Goal: Information Seeking & Learning: Learn about a topic

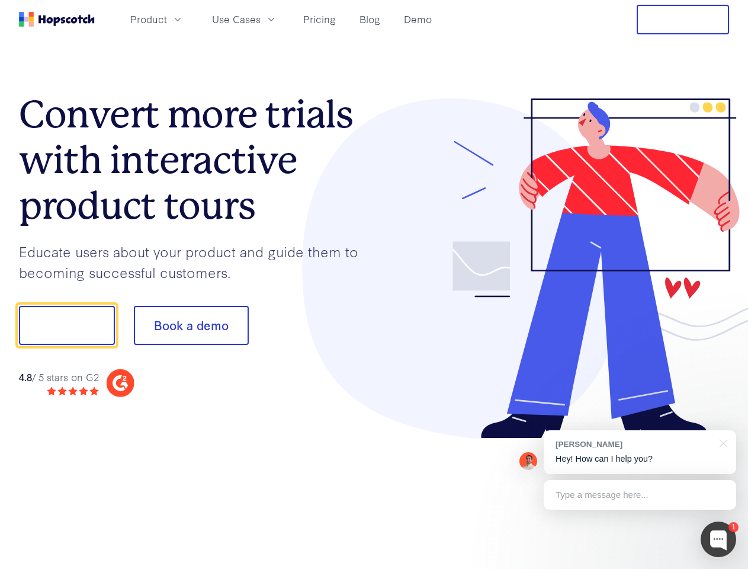
click at [374, 284] on div at bounding box center [551, 268] width 355 height 341
click at [167, 19] on span "Product" at bounding box center [148, 19] width 37 height 15
click at [261, 19] on span "Use Cases" at bounding box center [236, 19] width 49 height 15
click at [683, 20] on button "Free Trial" at bounding box center [683, 20] width 92 height 30
click at [66, 325] on button "Show me!" at bounding box center [67, 325] width 96 height 39
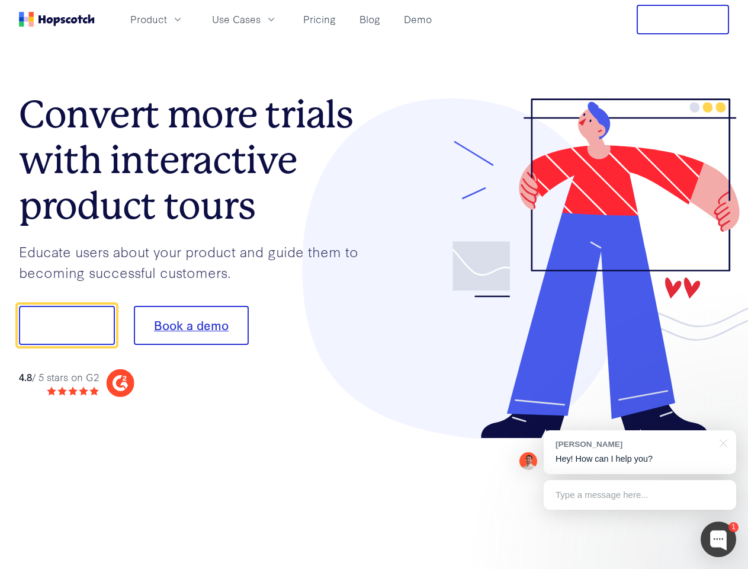
click at [191, 325] on button "Book a demo" at bounding box center [191, 325] width 115 height 39
click at [718, 539] on div at bounding box center [719, 539] width 36 height 36
click at [640, 452] on div "[PERSON_NAME] Hey! How can I help you?" at bounding box center [640, 452] width 192 height 44
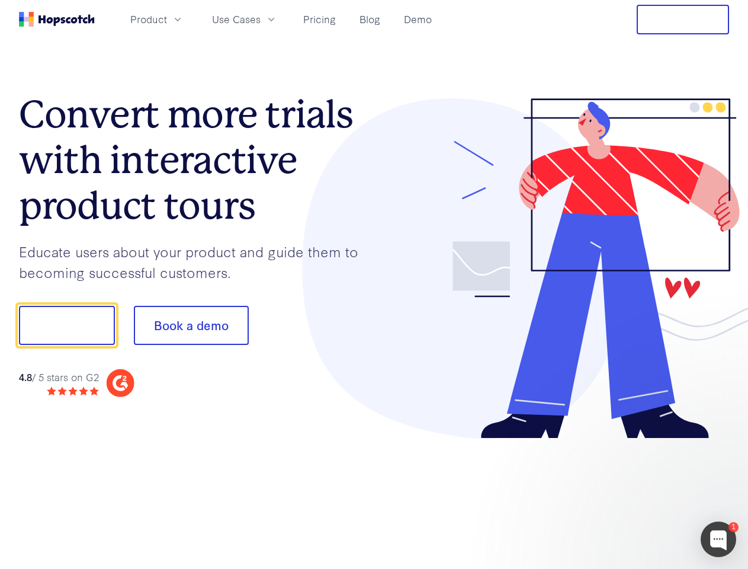
click at [721, 442] on div at bounding box center [625, 403] width 222 height 236
click at [640, 495] on div at bounding box center [625, 403] width 222 height 236
